Goal: Task Accomplishment & Management: Manage account settings

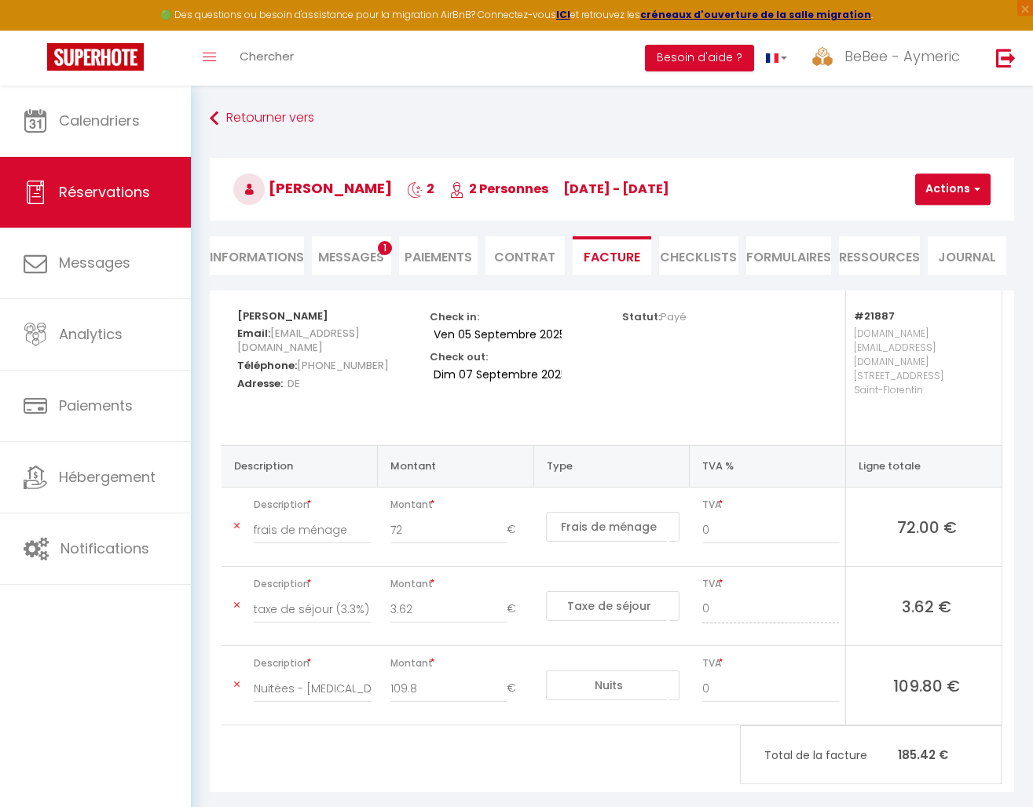
select select "cleaning"
select select "taxes"
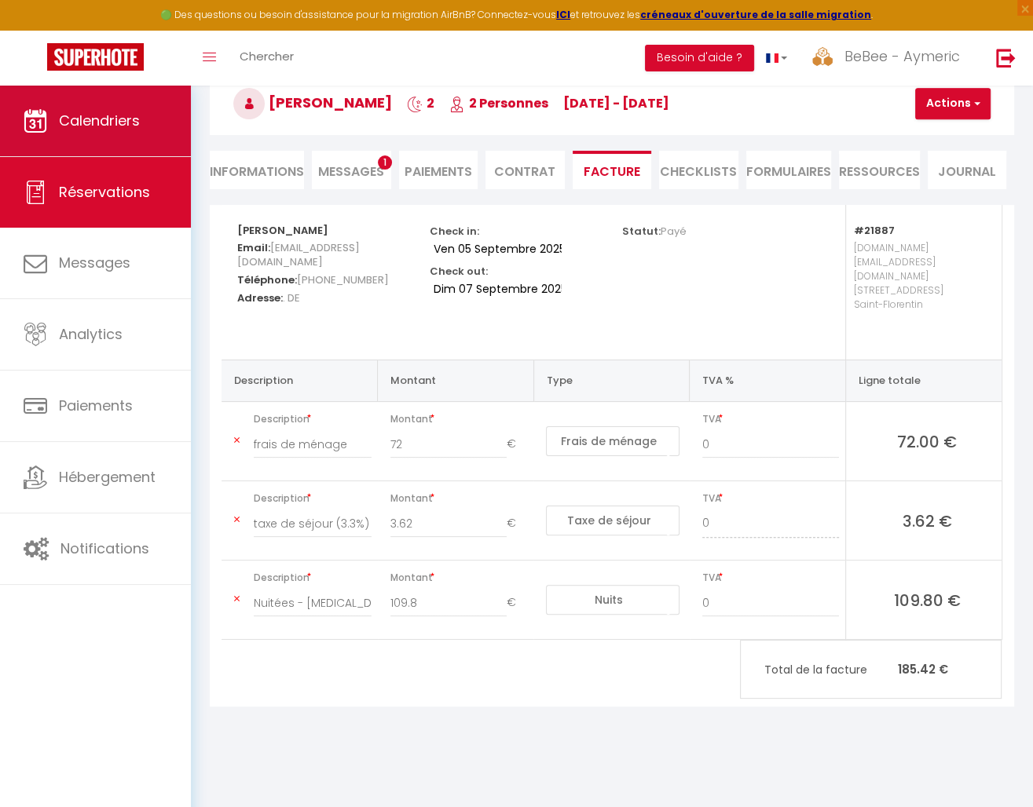
click at [83, 119] on span "Calendriers" at bounding box center [99, 121] width 81 height 20
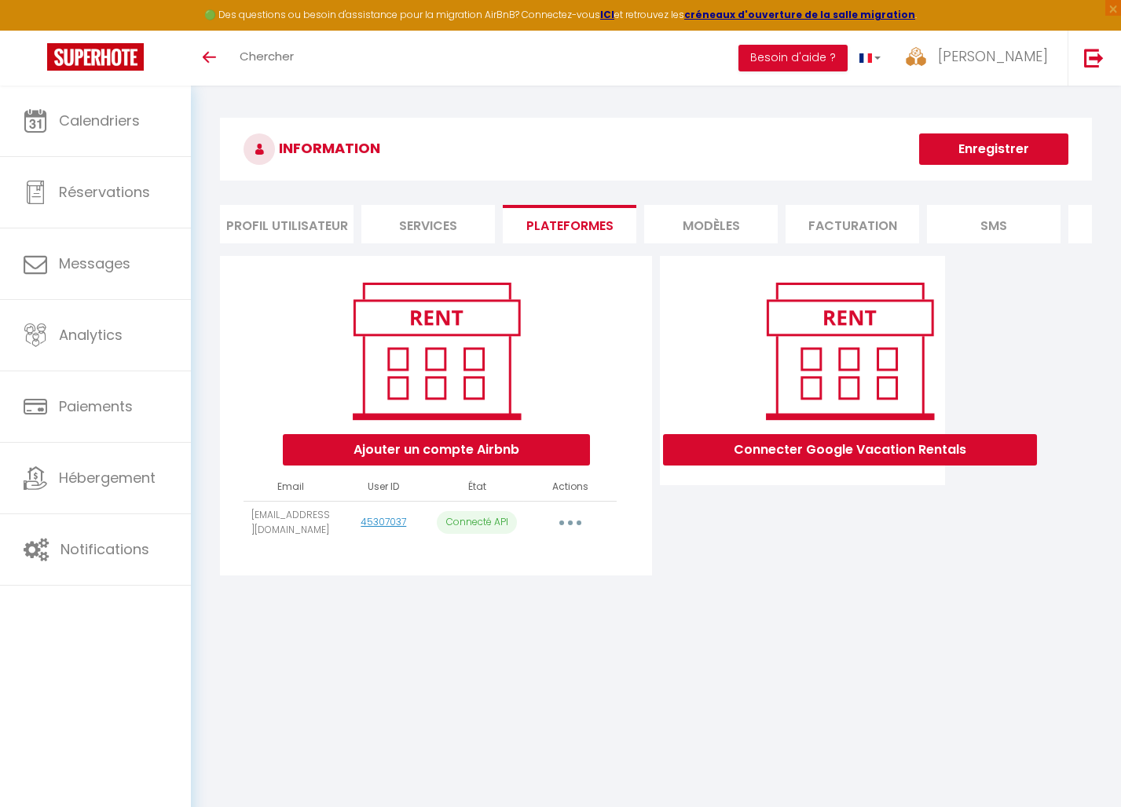
click at [566, 529] on button "button" at bounding box center [570, 523] width 44 height 25
click at [533, 625] on link "Reconnecter le compte" at bounding box center [501, 615] width 174 height 27
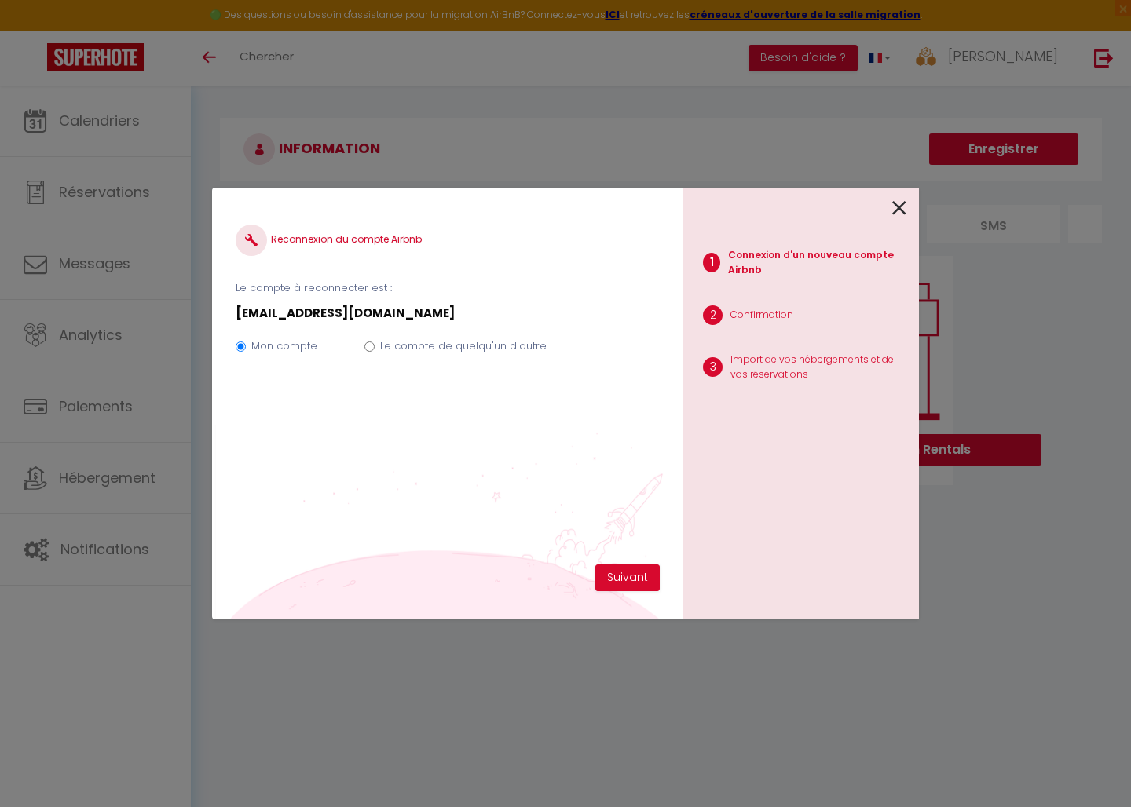
click at [766, 323] on li "2 Confirmation" at bounding box center [794, 317] width 223 height 39
click at [625, 582] on button "Suivant" at bounding box center [627, 578] width 64 height 27
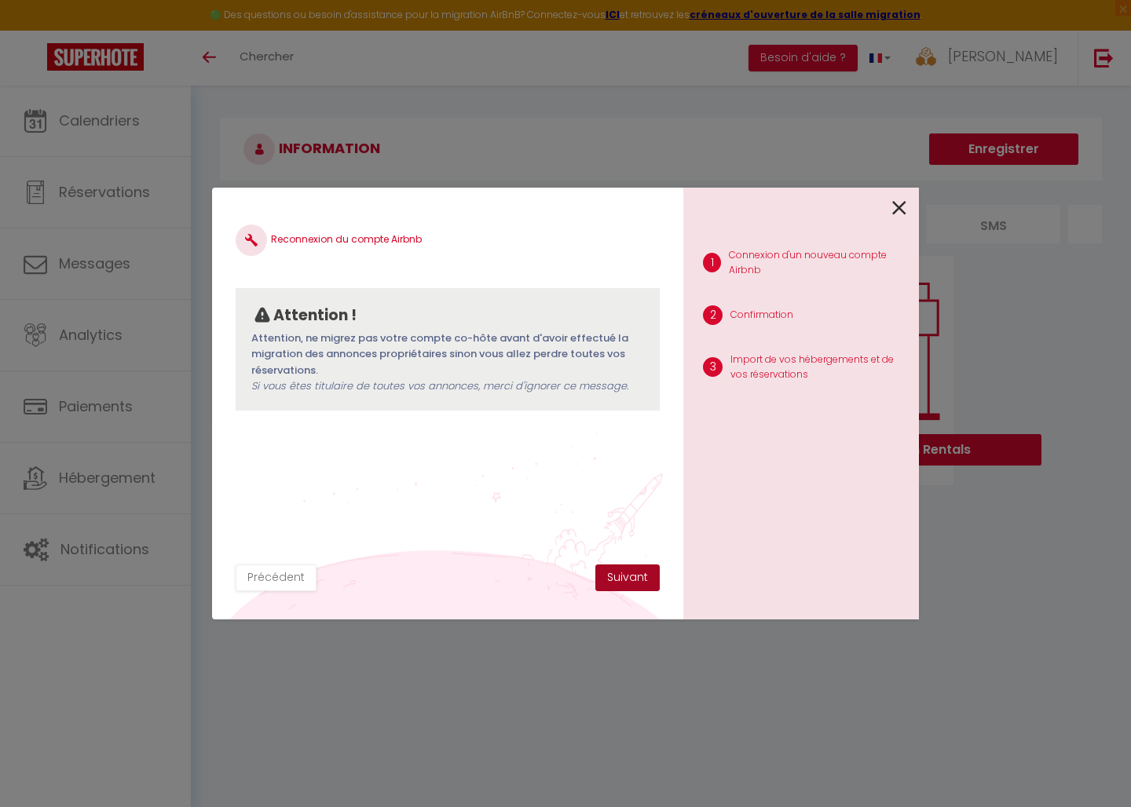
click at [621, 569] on button "Suivant" at bounding box center [627, 578] width 64 height 27
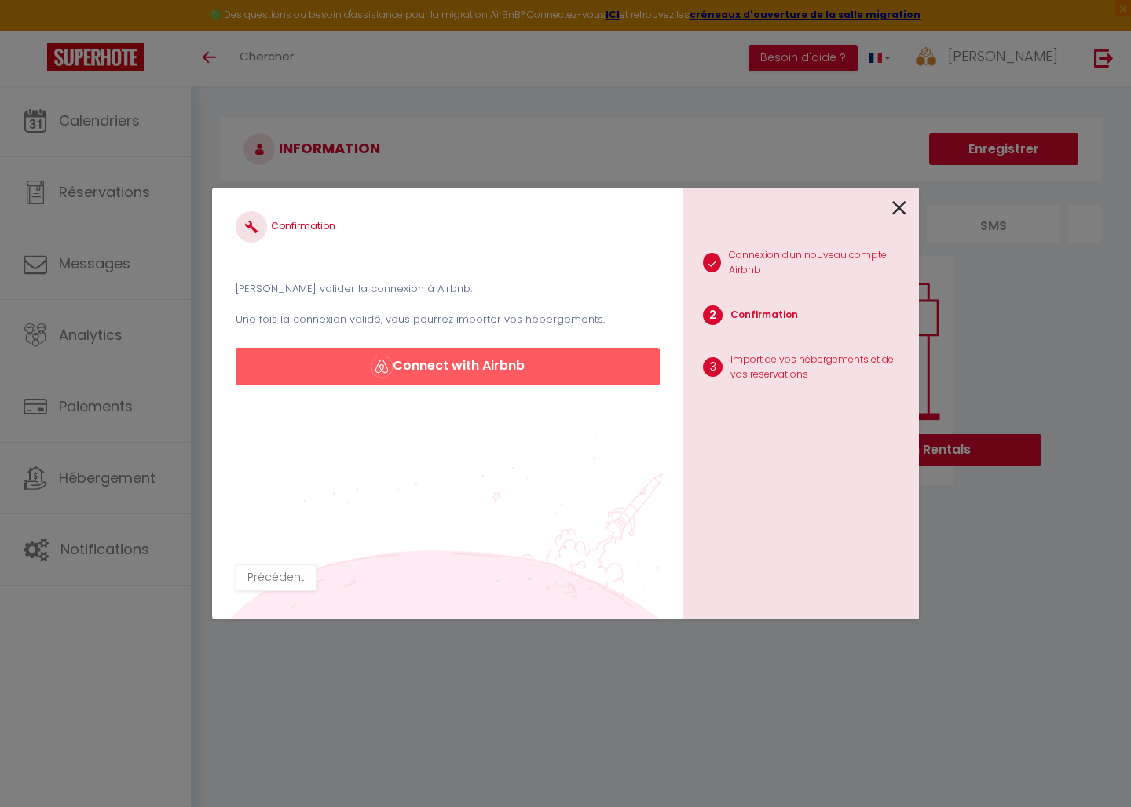
click at [516, 364] on button "Connect with Airbnb" at bounding box center [448, 367] width 424 height 38
click at [895, 210] on icon at bounding box center [899, 208] width 14 height 24
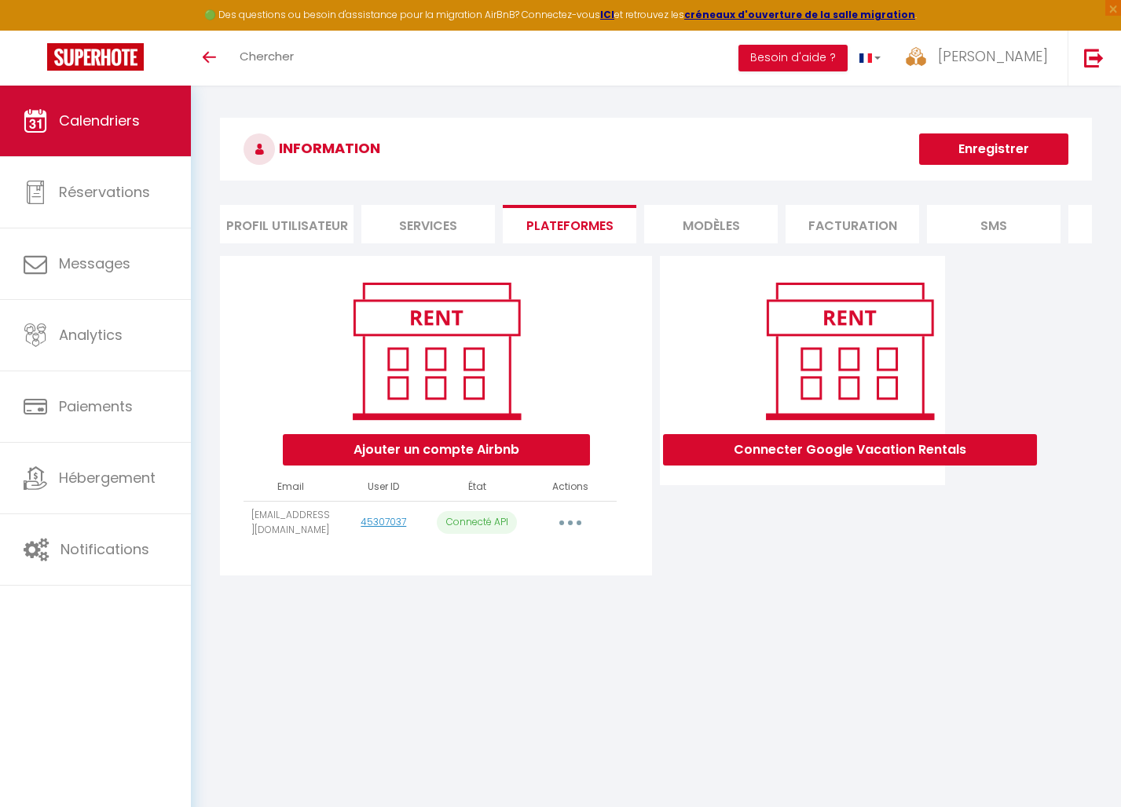
click at [136, 111] on span "Calendriers" at bounding box center [99, 121] width 81 height 20
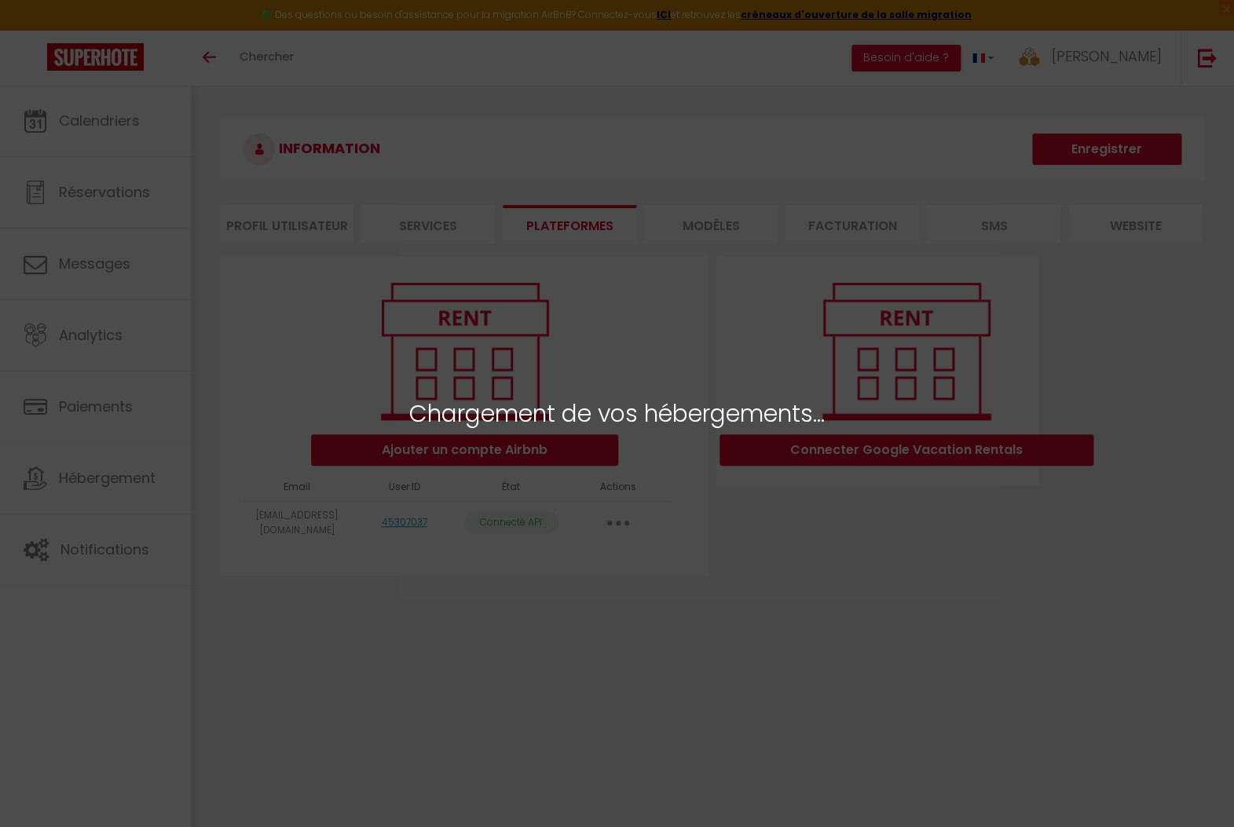
scroll to position [-4, 0]
select select "22488"
select select "21887"
select select "21889"
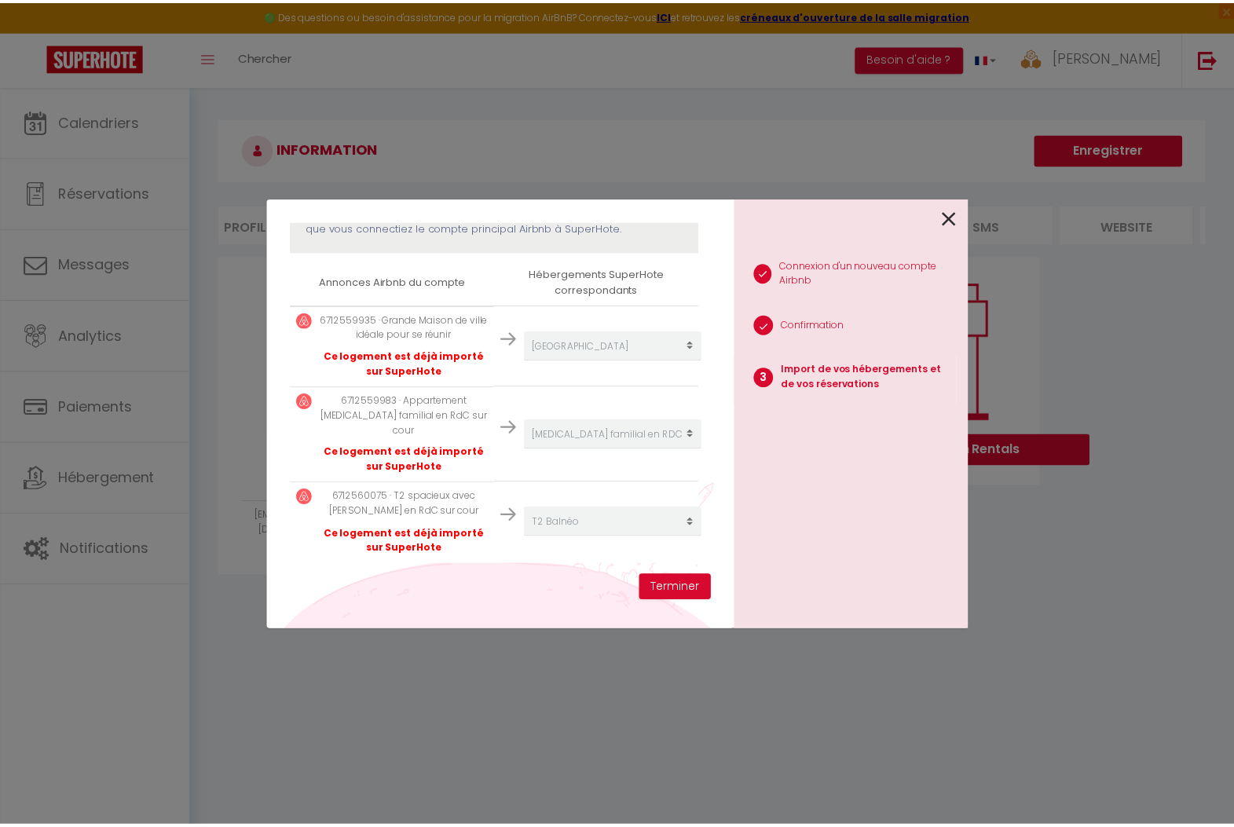
scroll to position [269, 0]
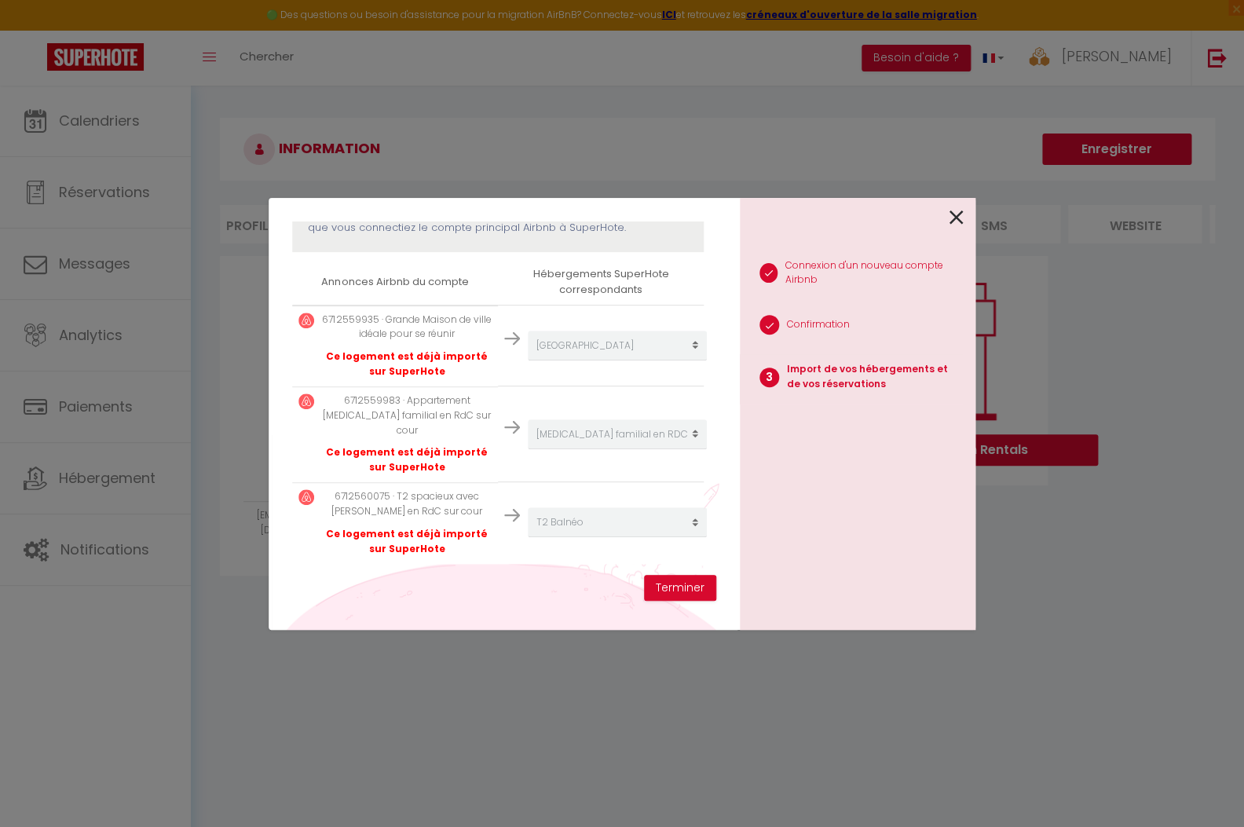
click at [954, 218] on icon at bounding box center [956, 218] width 14 height 24
